Goal: Information Seeking & Learning: Learn about a topic

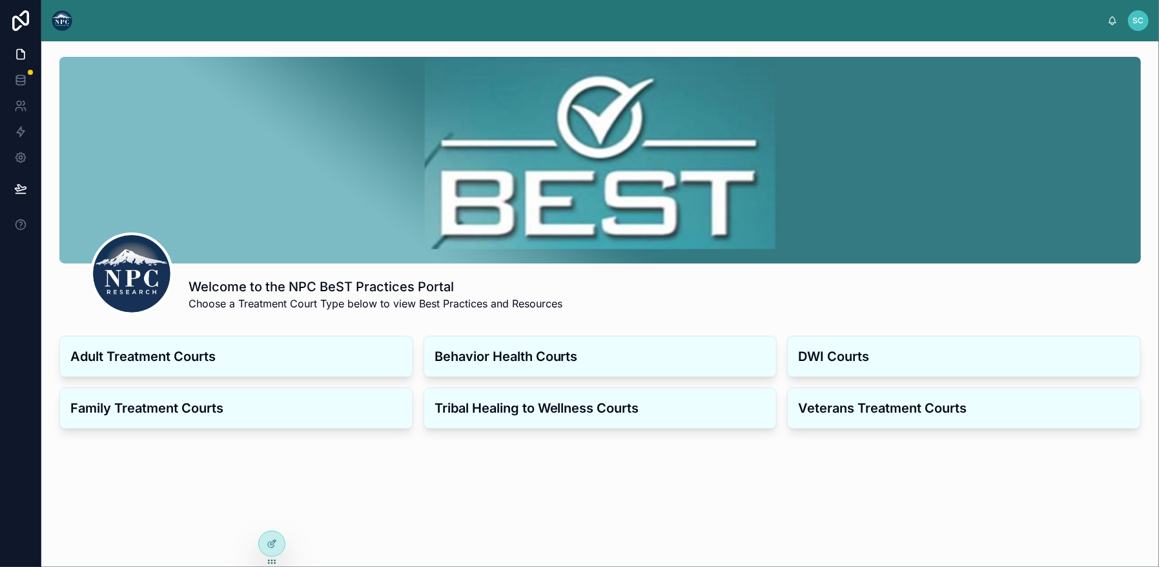
click at [267, 356] on h3 "Adult Treatment Courts" at bounding box center [236, 356] width 332 height 19
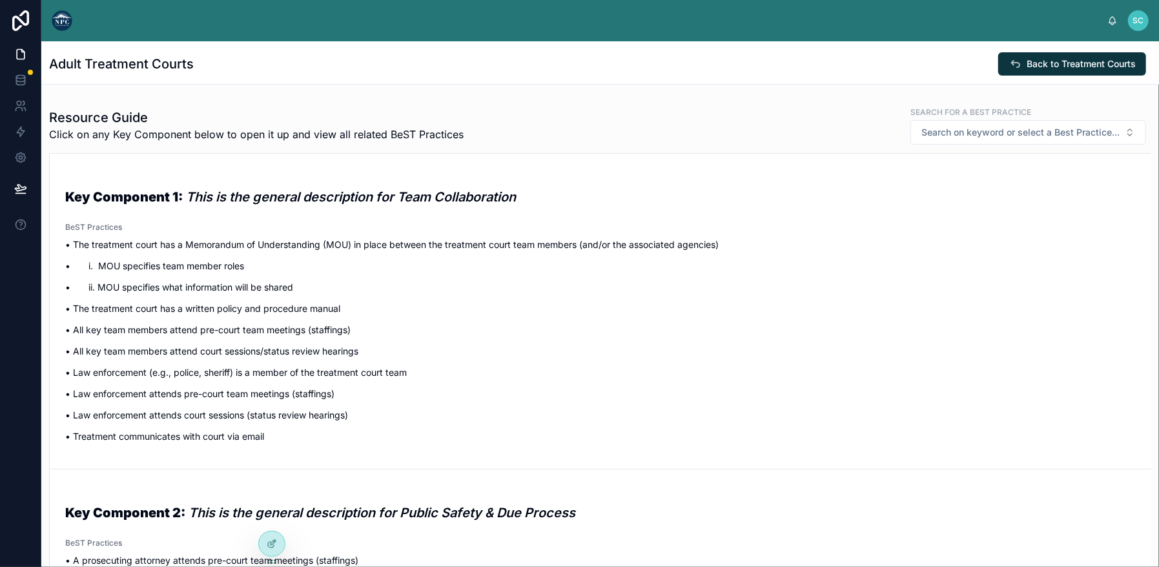
click at [156, 198] on strong "Key Component 1:" at bounding box center [124, 196] width 118 height 15
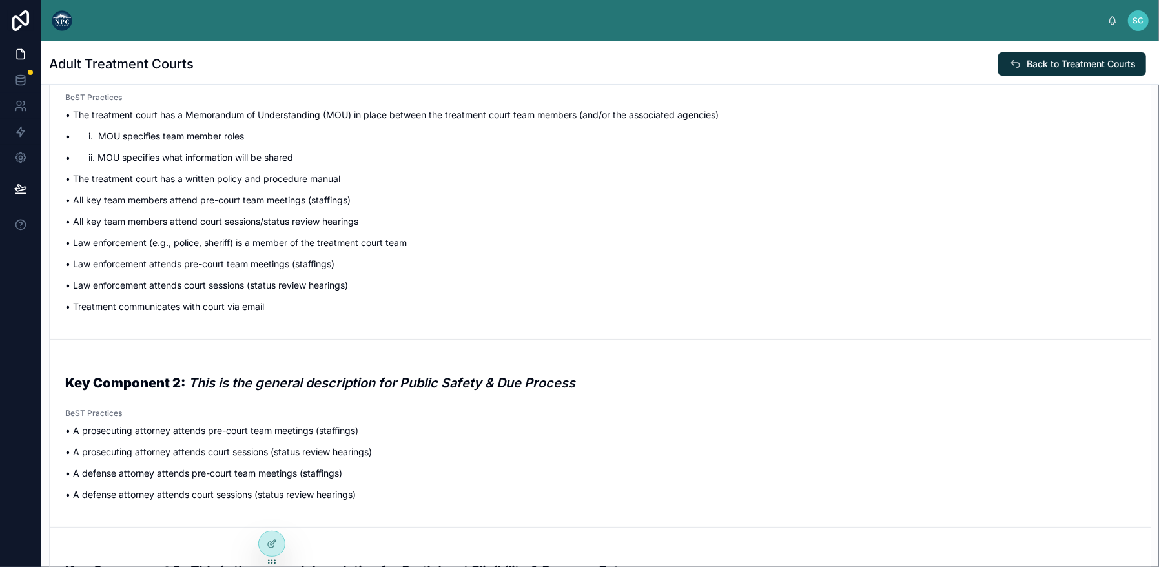
scroll to position [147, 0]
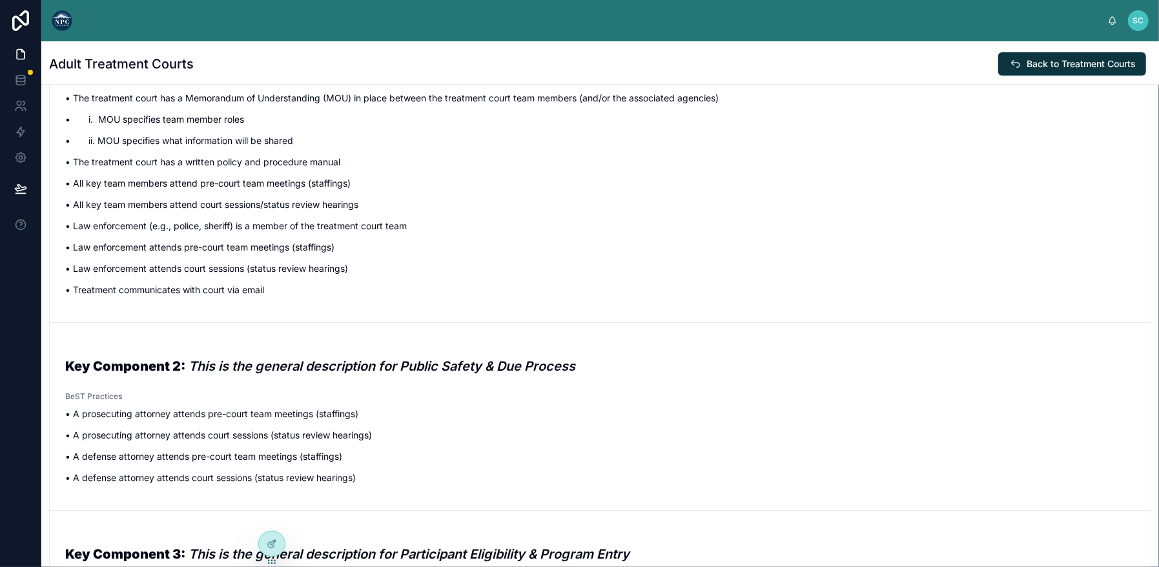
drag, startPoint x: 223, startPoint y: 367, endPoint x: 200, endPoint y: 357, distance: 25.8
click at [200, 357] on h3 "Key Component 2: This is the general description for Public Safety & Due Process" at bounding box center [600, 365] width 1071 height 19
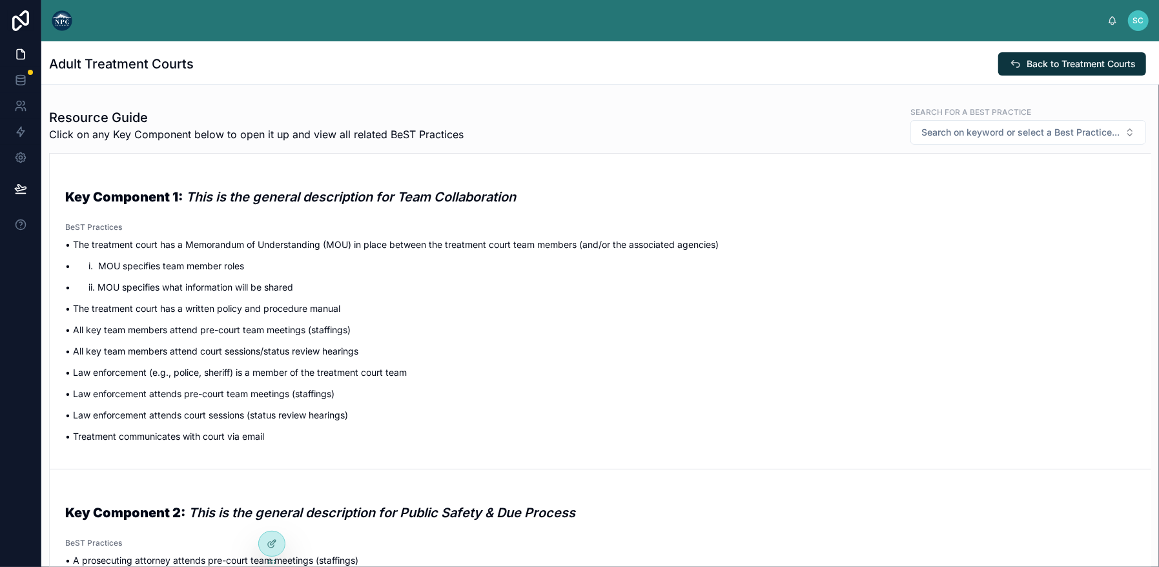
click at [57, 281] on link "Key Component 1: This is the general description for Team Collaboration BeST Pr…" at bounding box center [601, 311] width 1102 height 315
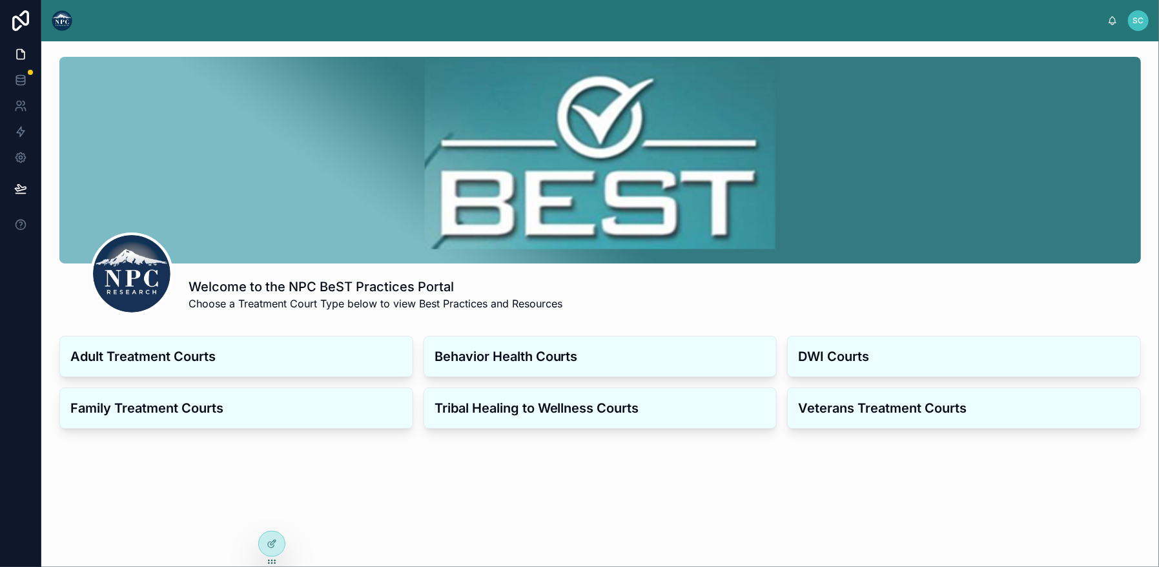
click at [218, 366] on div "Adult Treatment Courts" at bounding box center [236, 356] width 353 height 40
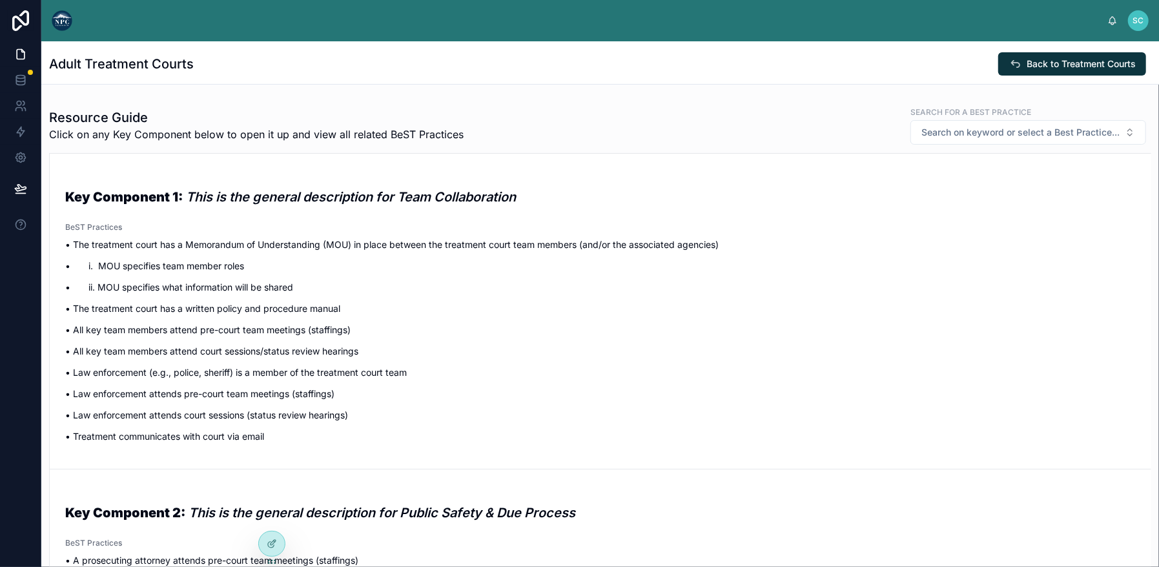
click at [215, 178] on span "Key Component 1: This is the general description for Team Collaboration" at bounding box center [600, 192] width 1071 height 40
click at [123, 192] on strong "Key Component 1:" at bounding box center [124, 196] width 118 height 15
